Goal: Task Accomplishment & Management: Use online tool/utility

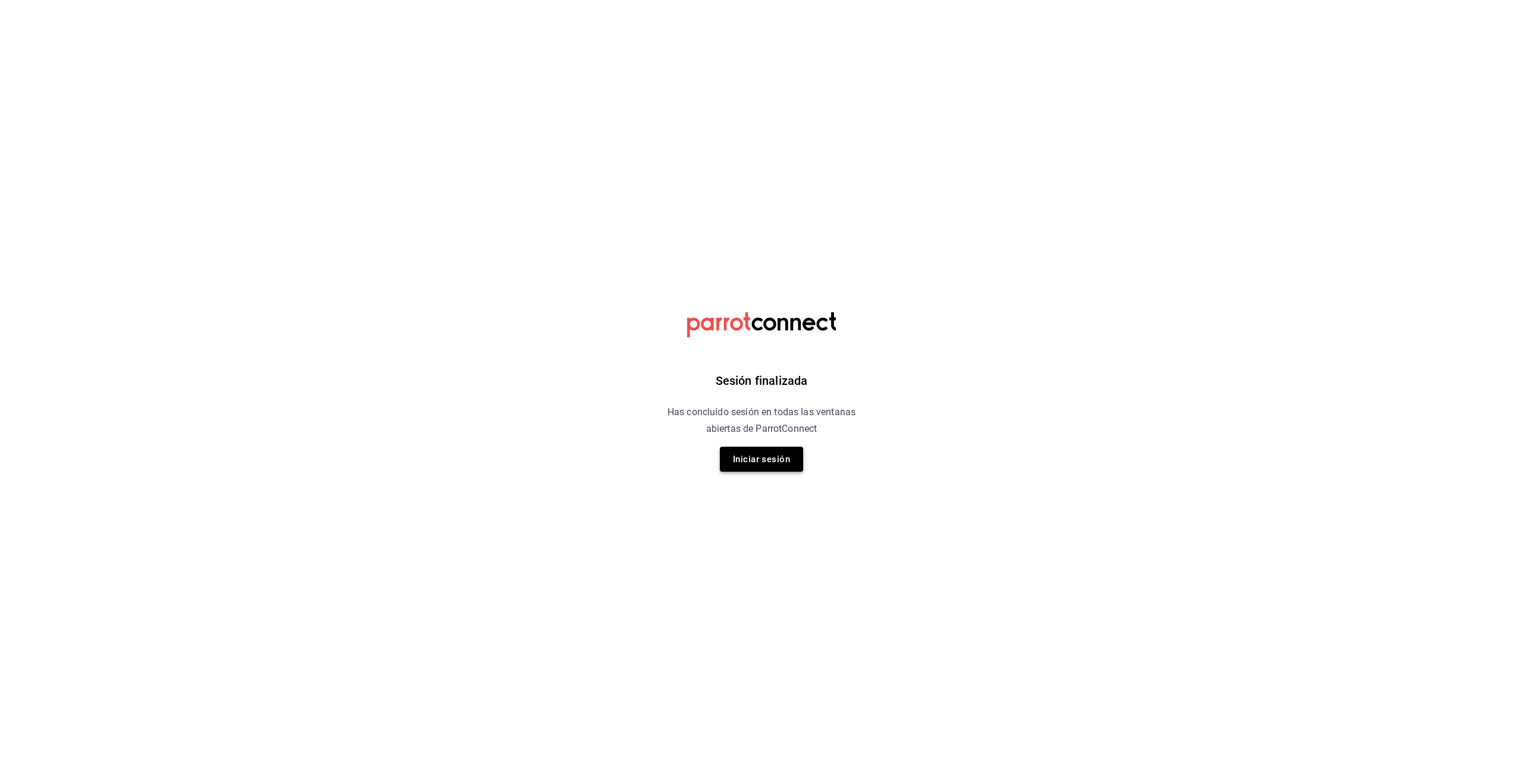
click at [757, 456] on button "Iniciar sesión" at bounding box center [761, 459] width 84 height 25
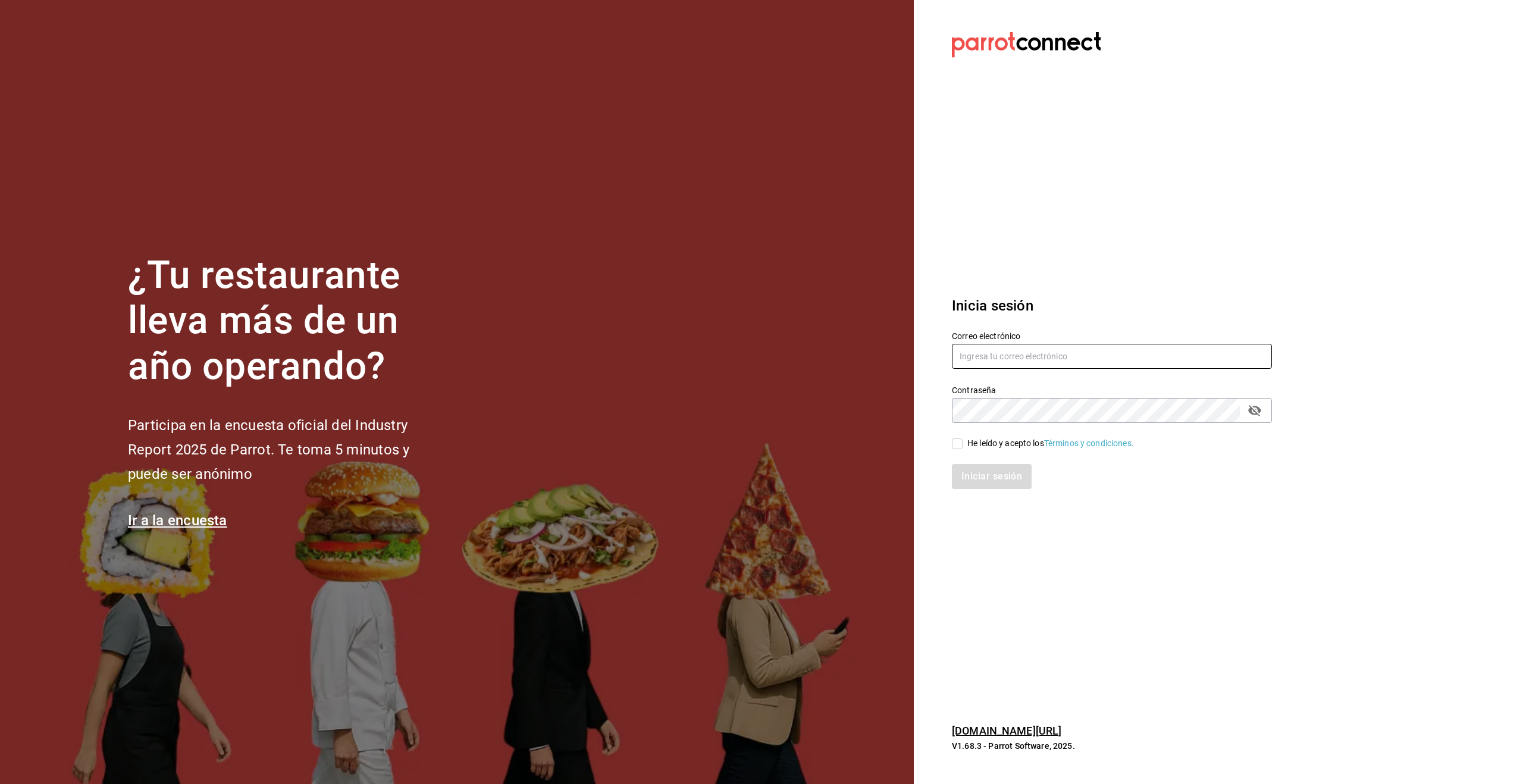
click at [1077, 359] on input "text" at bounding box center [1112, 356] width 320 height 25
click at [1017, 347] on input "text" at bounding box center [1112, 356] width 320 height 25
type input "[EMAIL_ADDRESS][DOMAIN_NAME]"
drag, startPoint x: 964, startPoint y: 447, endPoint x: 990, endPoint y: 466, distance: 32.2
click at [964, 447] on span "He leído y acepto los Términos y condiciones." at bounding box center [1048, 443] width 171 height 12
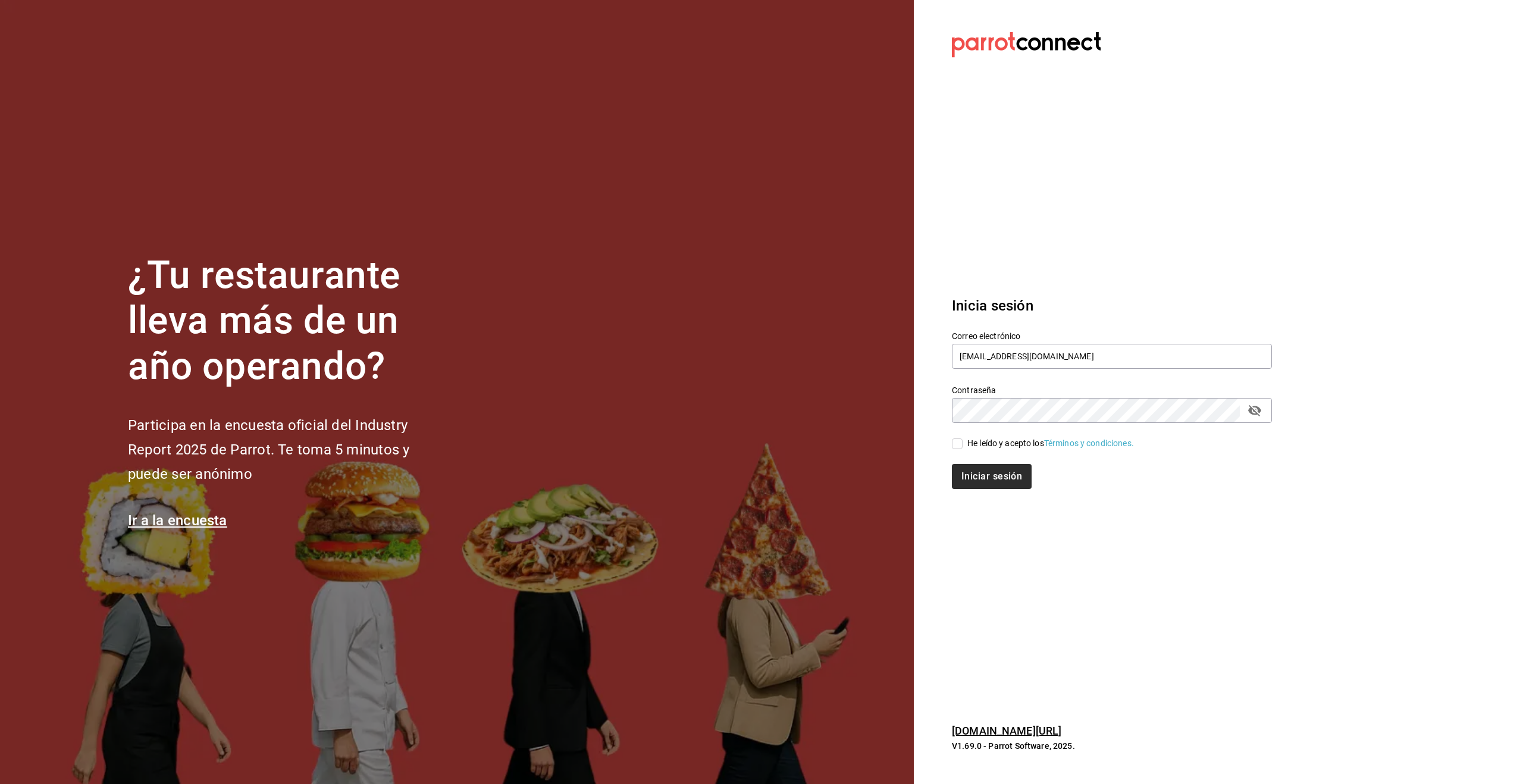
click at [962, 447] on input "He leído y acepto los Términos y condiciones." at bounding box center [957, 443] width 11 height 11
checkbox input "true"
click at [1001, 480] on button "Iniciar sesión" at bounding box center [992, 476] width 81 height 25
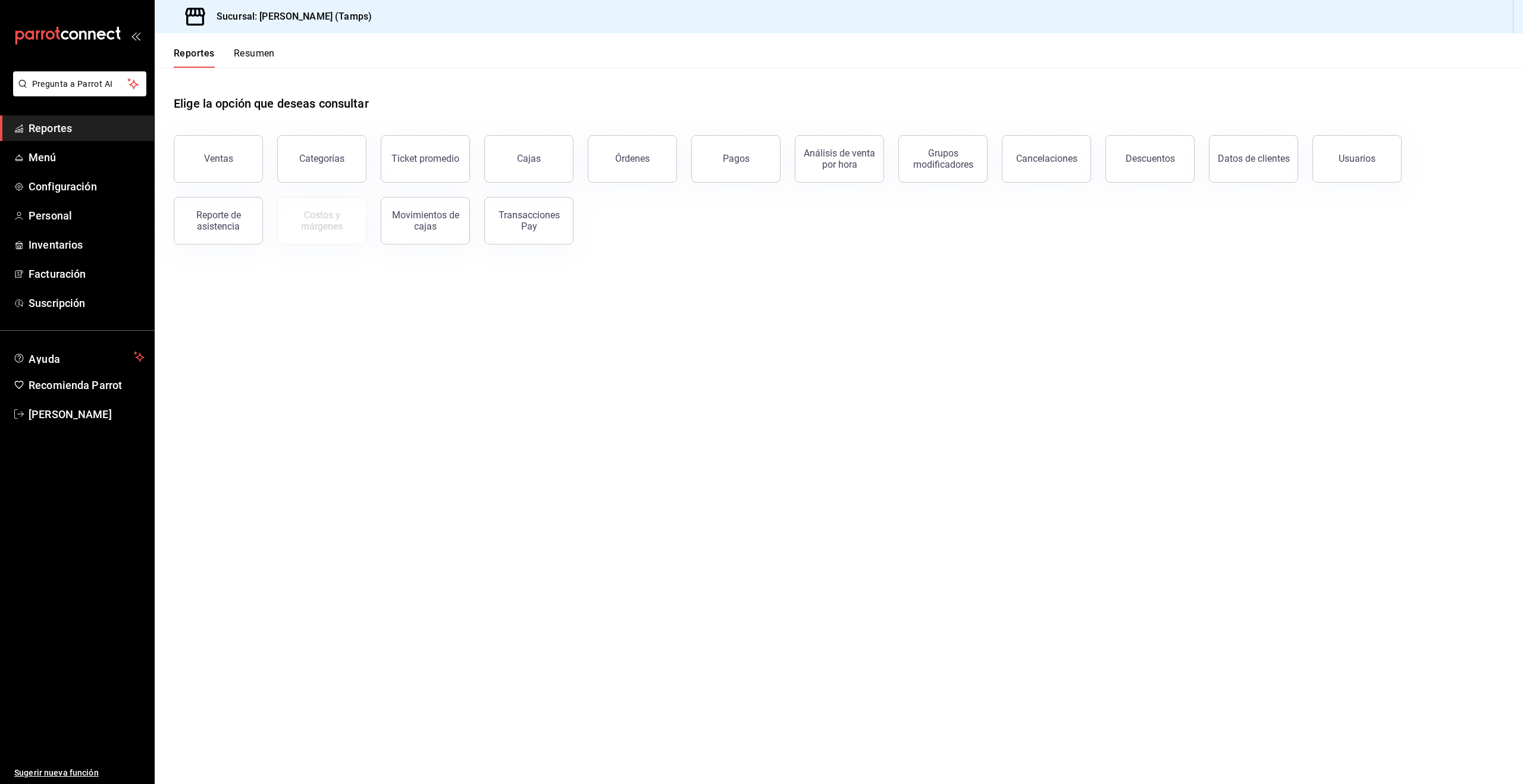
click at [49, 127] on span "Reportes" at bounding box center [86, 128] width 116 height 16
click at [239, 163] on button "Ventas" at bounding box center [218, 159] width 89 height 47
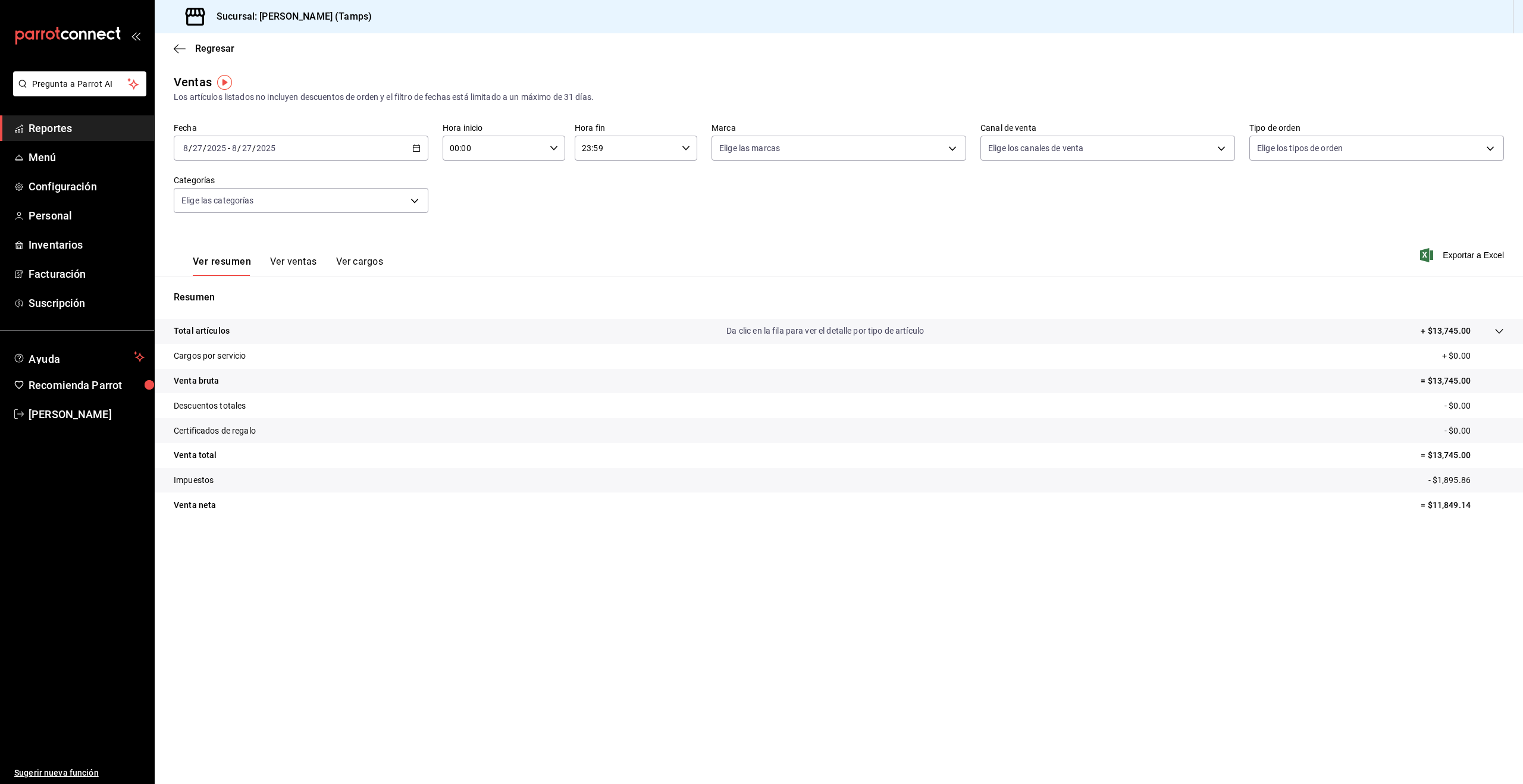
click at [287, 257] on button "Ver ventas" at bounding box center [293, 266] width 47 height 20
